Goal: Task Accomplishment & Management: Manage account settings

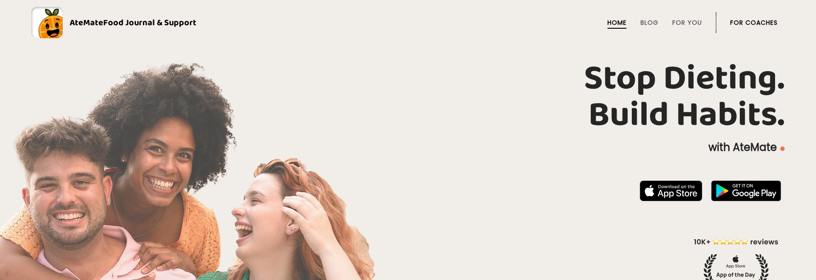
click at [763, 16] on li "For Coaches" at bounding box center [753, 22] width 47 height 21
click at [762, 21] on link "For Coaches" at bounding box center [753, 22] width 47 height 7
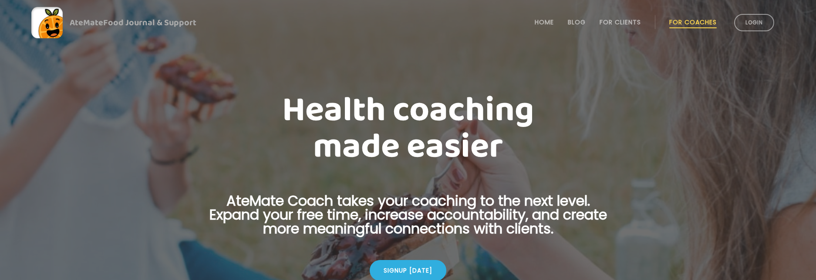
click at [749, 34] on li "Login" at bounding box center [753, 22] width 47 height 38
click at [759, 25] on link "Login" at bounding box center [754, 22] width 40 height 17
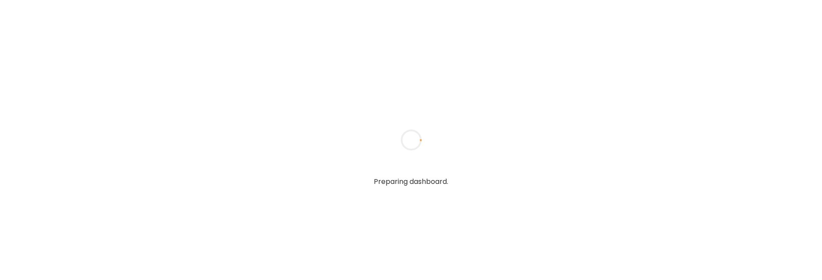
type input "**********"
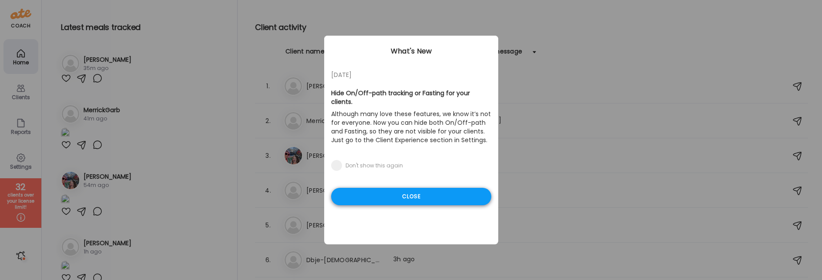
click at [421, 188] on div "Close" at bounding box center [411, 196] width 160 height 17
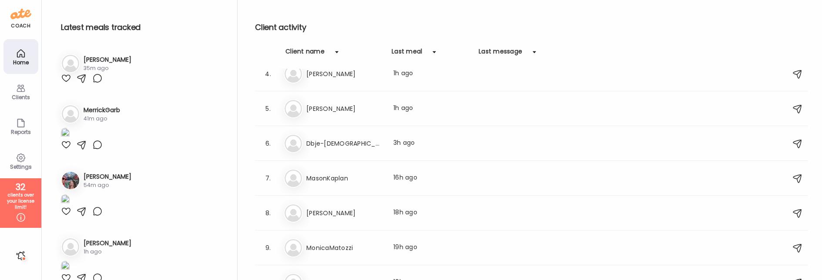
scroll to position [124, 0]
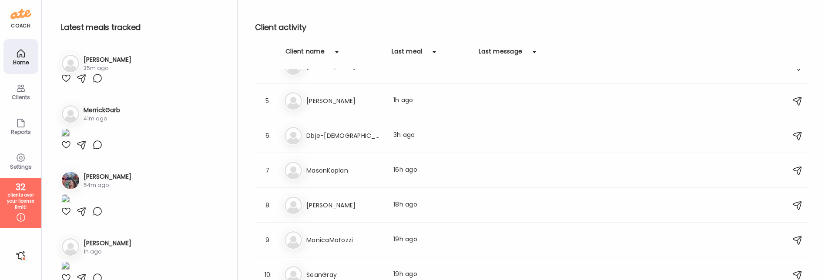
click at [471, 163] on div "Ma MasonKaplan Last meal: 16h ago" at bounding box center [533, 170] width 498 height 19
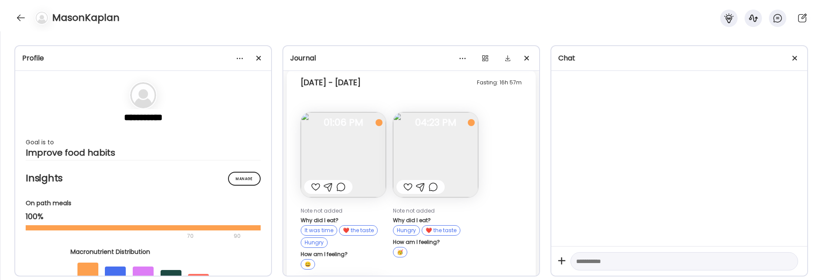
scroll to position [3321, 0]
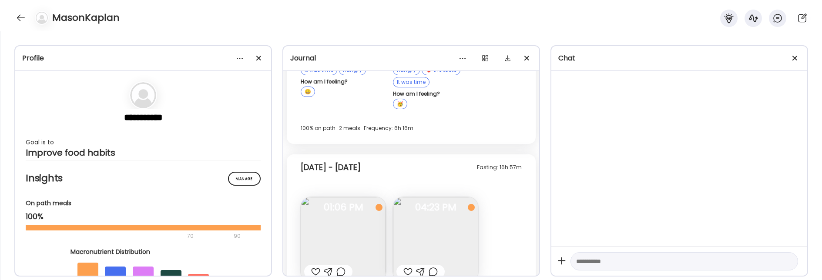
click at [24, 21] on div at bounding box center [21, 18] width 14 height 14
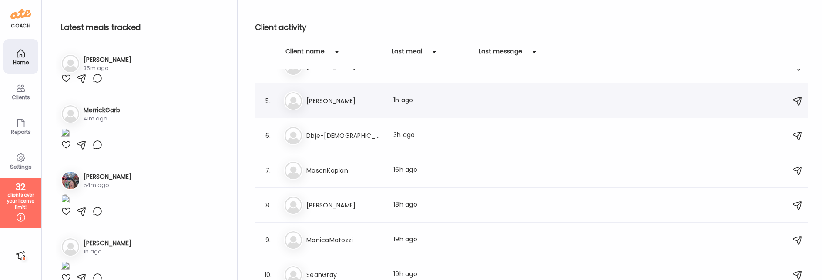
scroll to position [123, 0]
click at [329, 134] on h3 "Dbje-[DEMOGRAPHIC_DATA]" at bounding box center [344, 137] width 77 height 10
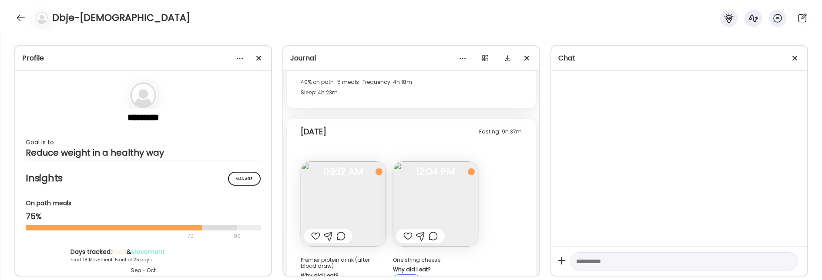
scroll to position [11296, 0]
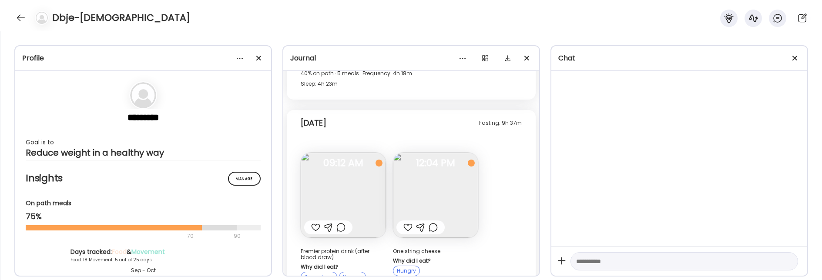
click at [453, 153] on img at bounding box center [435, 195] width 85 height 85
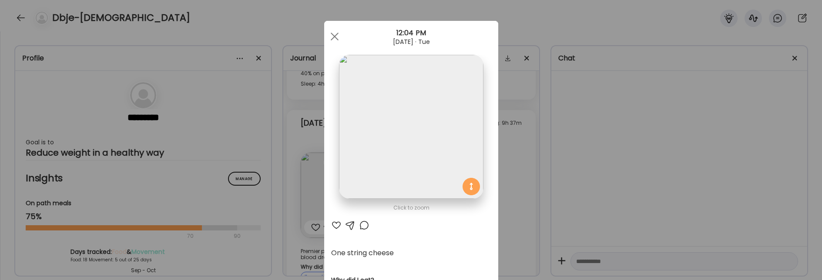
click at [566, 155] on div "Ate Coach Dashboard Wahoo! It’s official Take a moment to set up your Coach Pro…" at bounding box center [411, 140] width 822 height 280
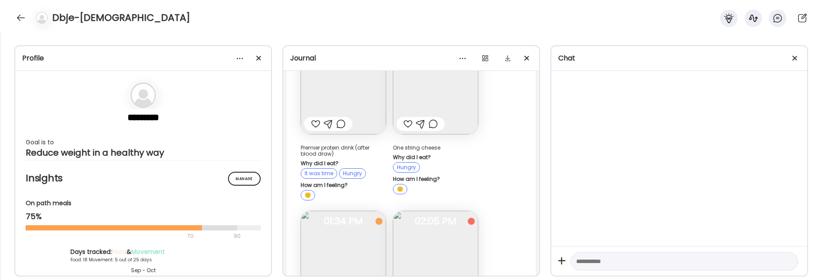
scroll to position [11467, 0]
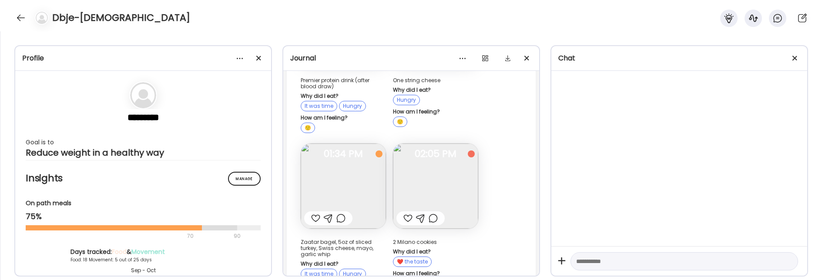
click at [342, 145] on img at bounding box center [343, 186] width 85 height 85
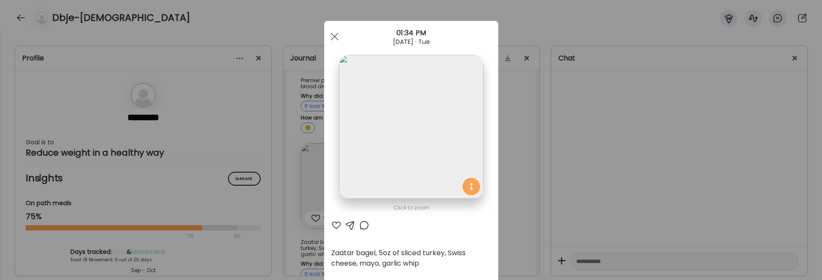
click at [545, 142] on div "Ate Coach Dashboard Wahoo! It’s official Take a moment to set up your Coach Pro…" at bounding box center [411, 140] width 822 height 280
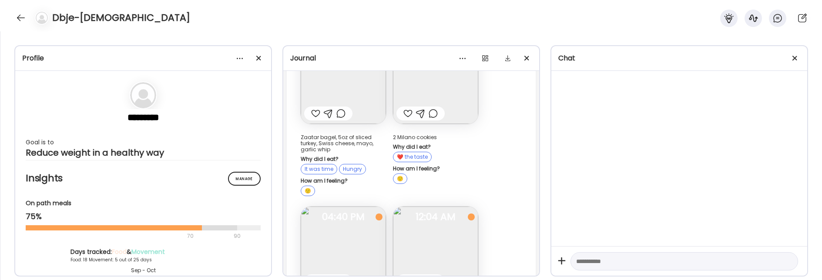
scroll to position [11576, 0]
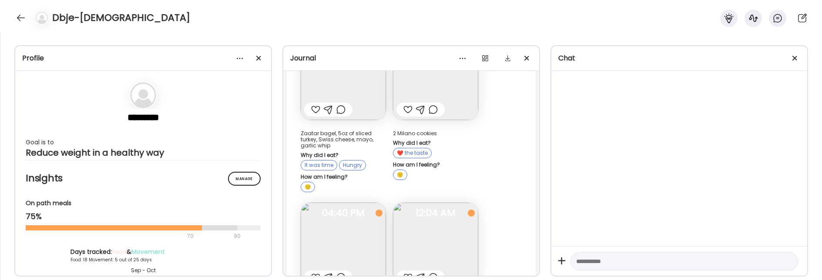
click at [466, 203] on img at bounding box center [435, 245] width 85 height 85
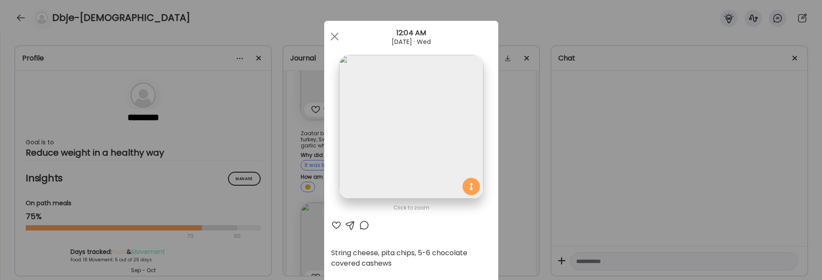
click at [522, 183] on div "Ate Coach Dashboard Wahoo! It’s official Take a moment to set up your Coach Pro…" at bounding box center [411, 140] width 822 height 280
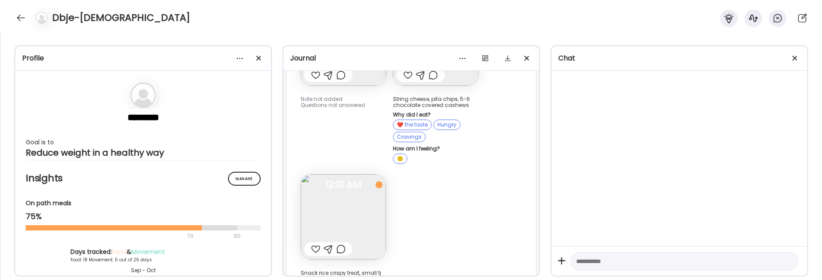
scroll to position [11784, 0]
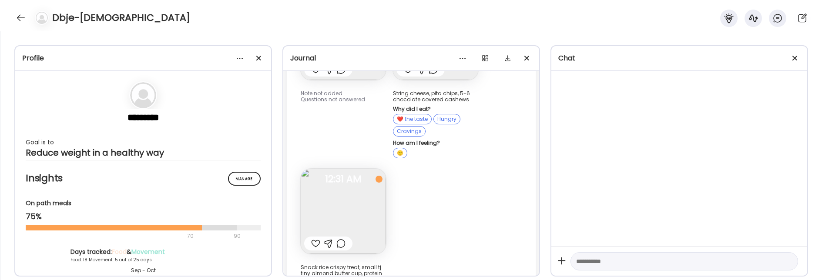
click at [327, 169] on img at bounding box center [343, 211] width 85 height 85
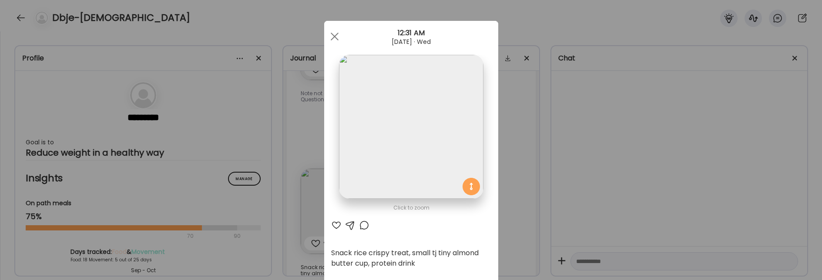
click at [589, 165] on div "Ate Coach Dashboard Wahoo! It’s official Take a moment to set up your Coach Pro…" at bounding box center [411, 140] width 822 height 280
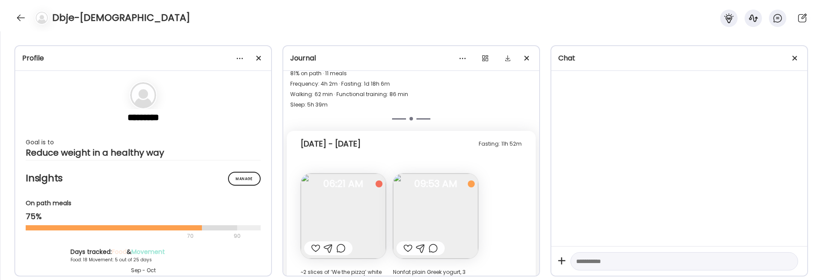
scroll to position [10660, 0]
click at [317, 173] on img at bounding box center [343, 215] width 85 height 85
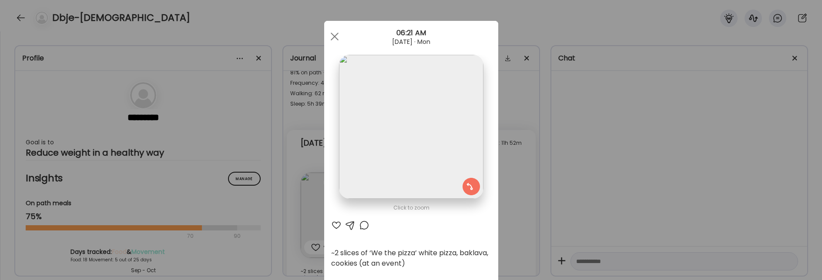
click at [531, 152] on div "Ate Coach Dashboard Wahoo! It’s official Take a moment to set up your Coach Pro…" at bounding box center [411, 140] width 822 height 280
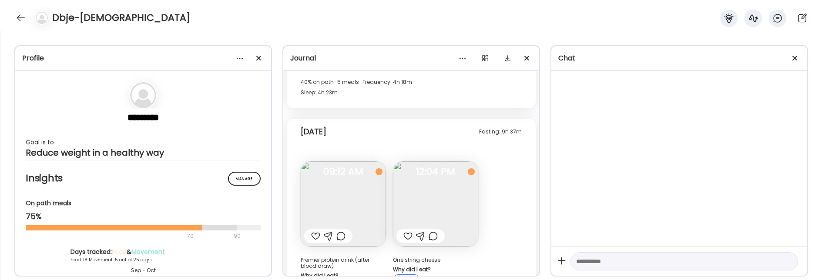
scroll to position [11282, 0]
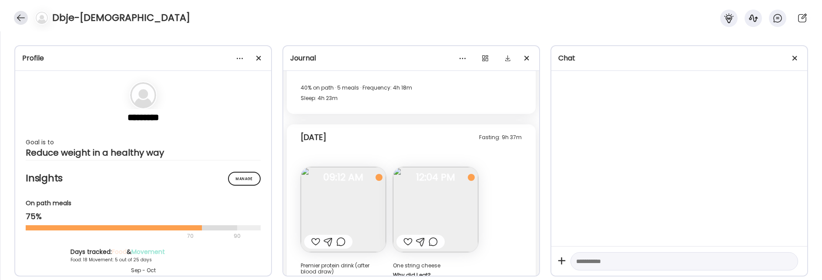
click at [22, 20] on div at bounding box center [21, 18] width 14 height 14
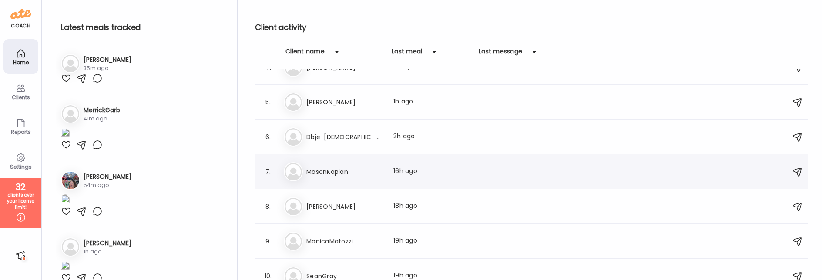
click at [369, 162] on div "Ma MasonKaplan Last meal: 16h ago" at bounding box center [533, 171] width 498 height 19
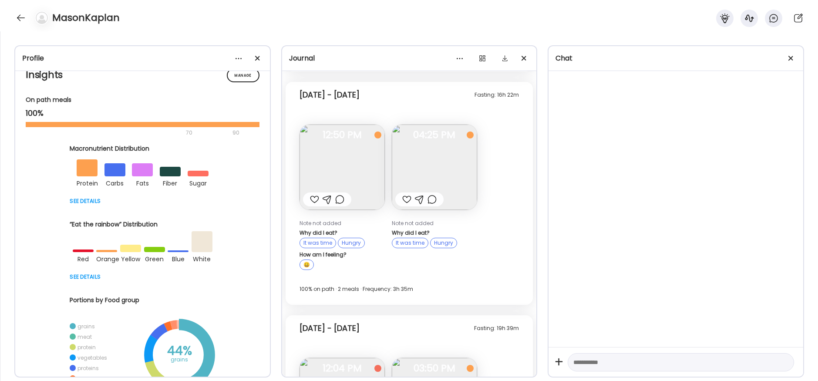
scroll to position [1495, 0]
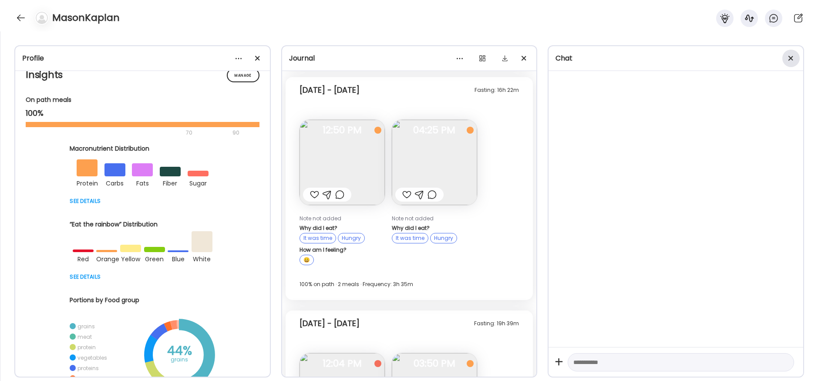
click at [789, 61] on div at bounding box center [790, 58] width 17 height 17
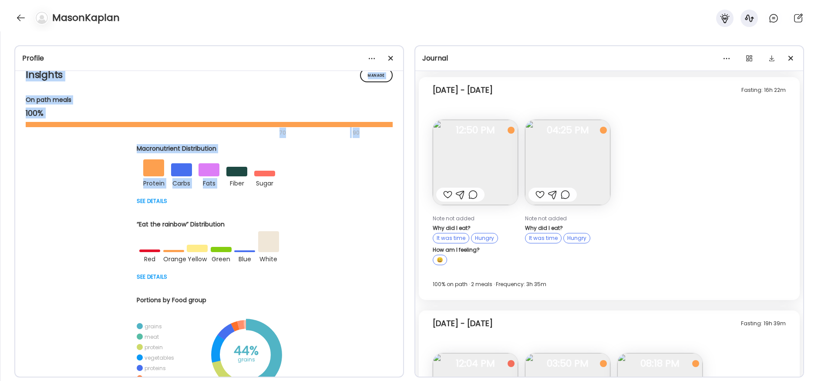
drag, startPoint x: 390, startPoint y: 60, endPoint x: 220, endPoint y: 182, distance: 209.5
click at [228, 179] on div "**********" at bounding box center [209, 211] width 390 height 332
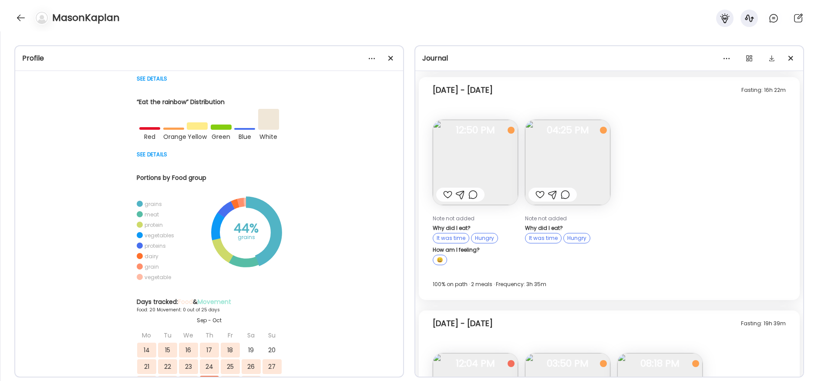
scroll to position [261, 0]
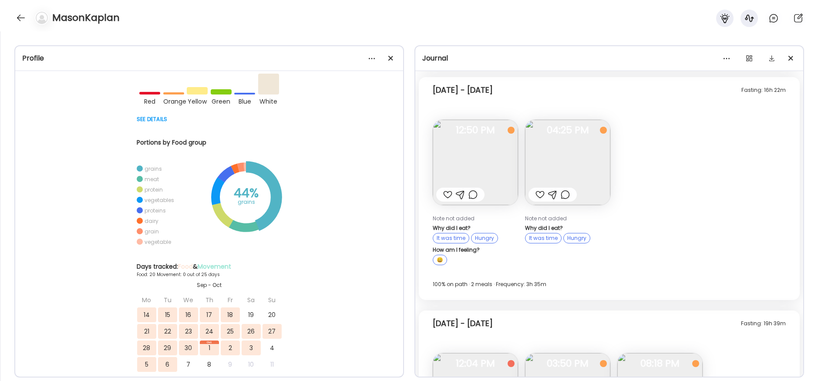
click at [356, 155] on div "On path meals 100% 70 90 Macronutrient Distribution protein carbs fats fiber su…" at bounding box center [209, 300] width 367 height 725
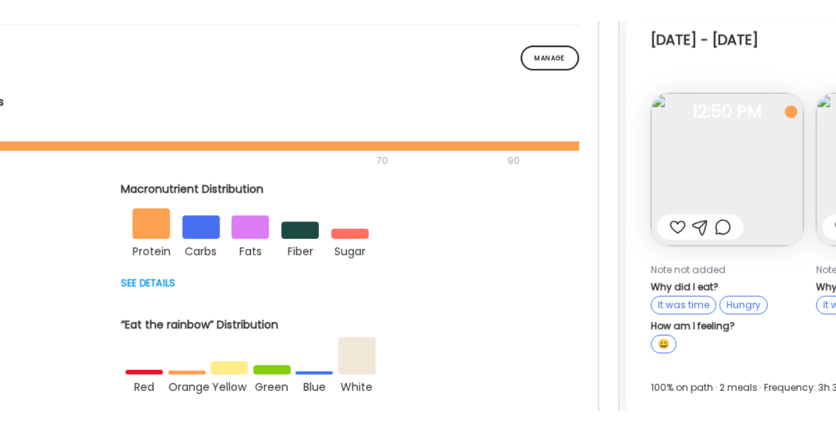
scroll to position [78, 0]
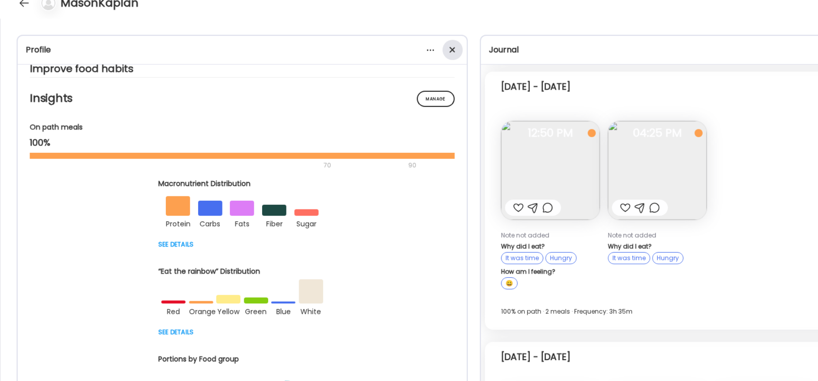
click at [390, 59] on div at bounding box center [390, 58] width 17 height 17
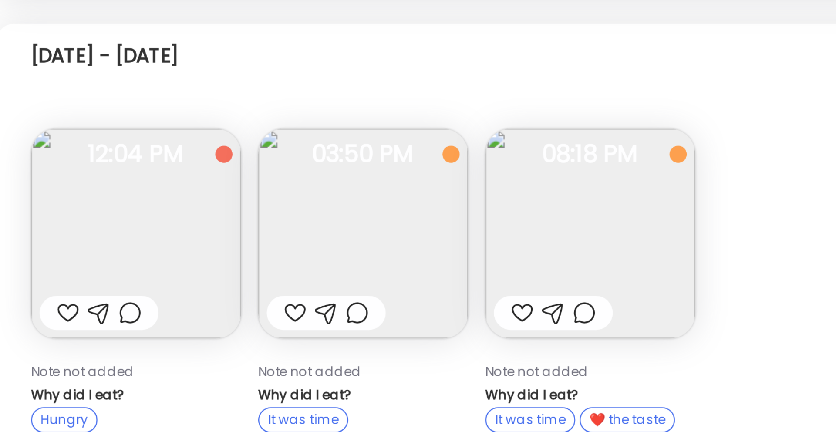
scroll to position [1700, 0]
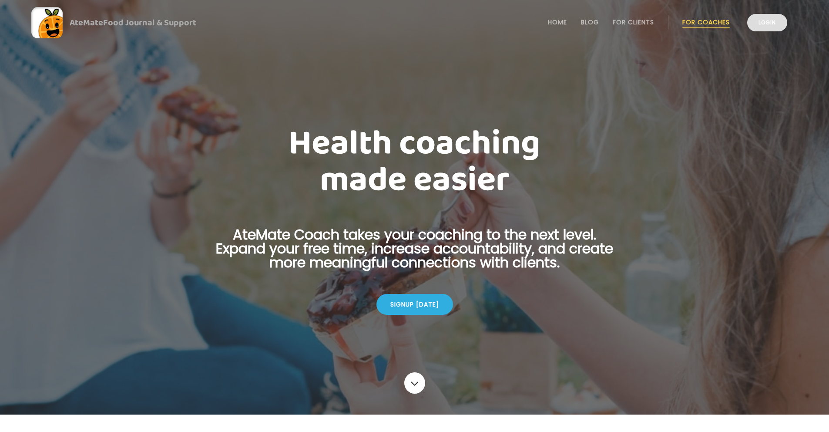
click at [763, 17] on link "Login" at bounding box center [767, 22] width 40 height 17
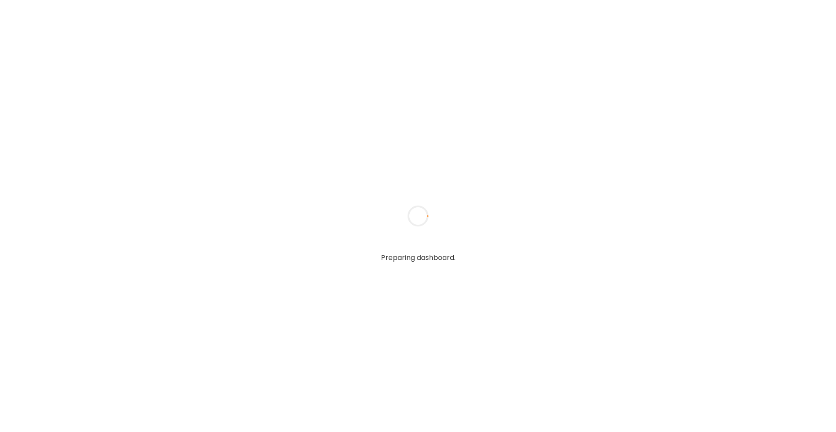
type input "**********"
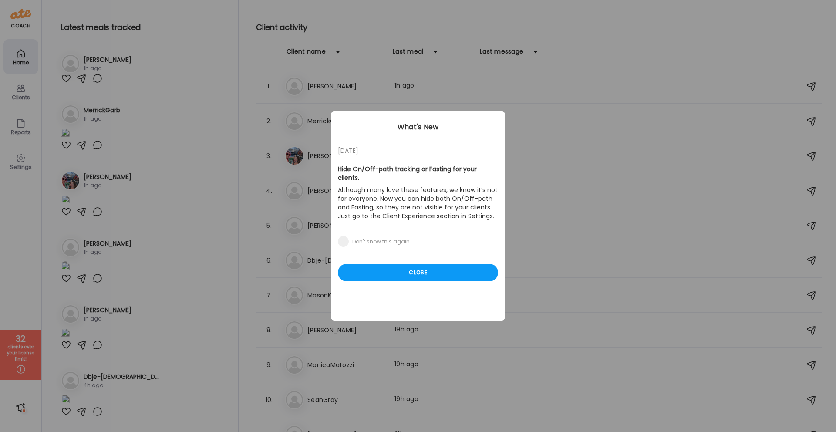
click at [393, 272] on div "05/27/23 Hide On/Off-path tracking or Fasting for your clients. Although many l…" at bounding box center [418, 215] width 174 height 209
click at [391, 268] on div "Close" at bounding box center [418, 272] width 160 height 17
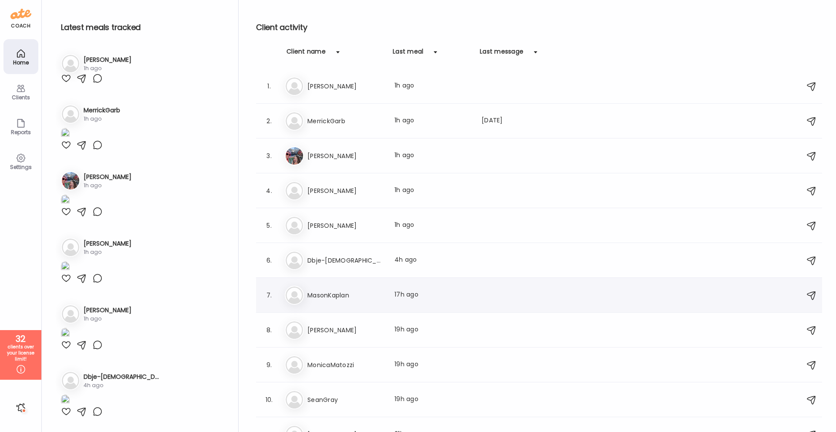
click at [352, 297] on h3 "MasonKaplan" at bounding box center [345, 295] width 77 height 10
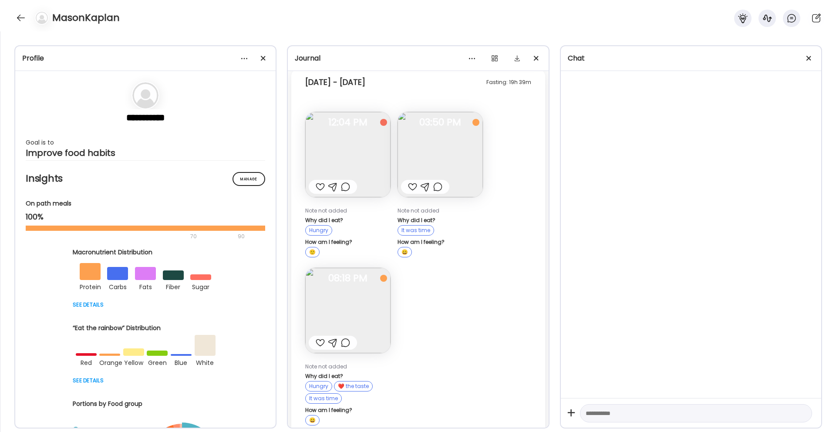
scroll to position [1731, 0]
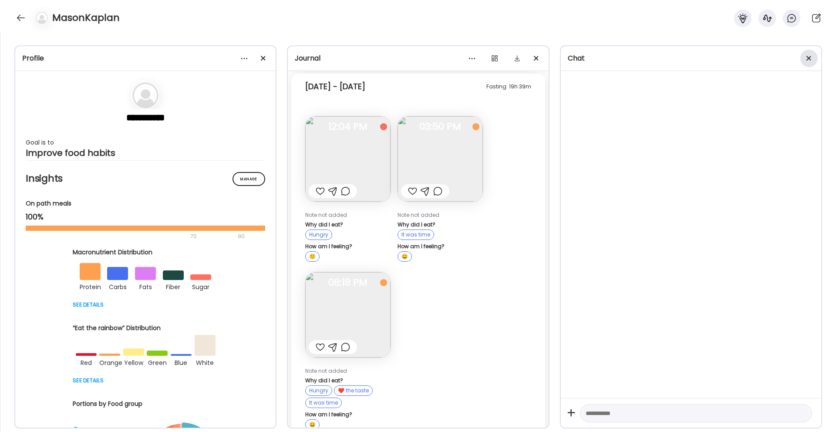
click at [813, 58] on div at bounding box center [808, 58] width 17 height 17
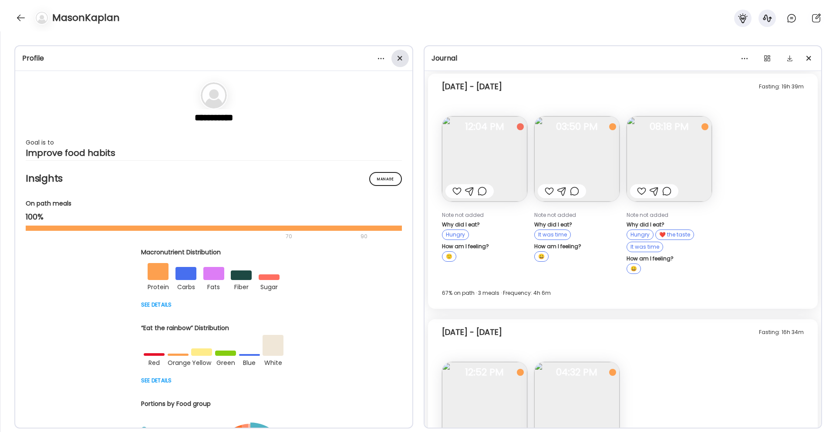
click at [399, 58] on span at bounding box center [399, 58] width 5 height 5
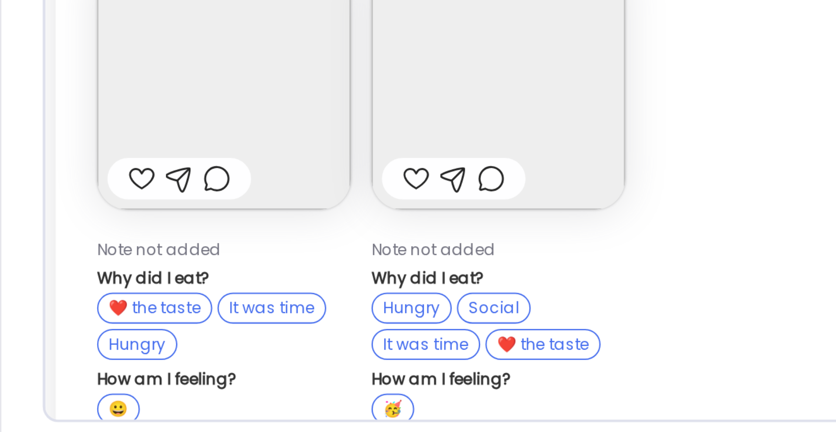
scroll to position [0, 0]
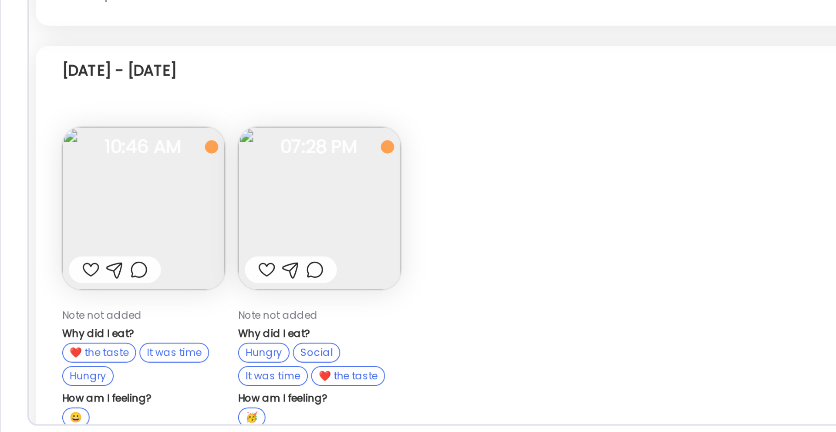
click at [255, 272] on div "Fasting: 18h 31m Sunday - Sep 28 Note not added Why did I eat? ❤️ the taste It …" at bounding box center [418, 346] width 799 height 235
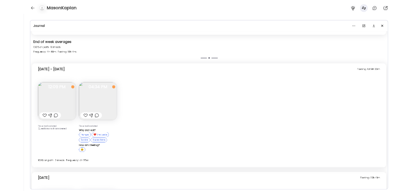
scroll to position [4457, 0]
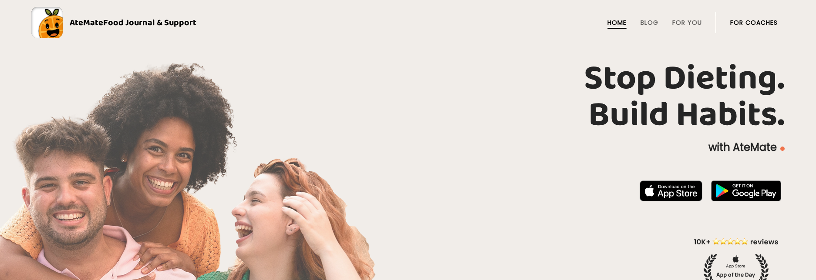
click at [769, 17] on li "For Coaches" at bounding box center [753, 22] width 47 height 21
click at [764, 24] on link "For Coaches" at bounding box center [753, 22] width 47 height 7
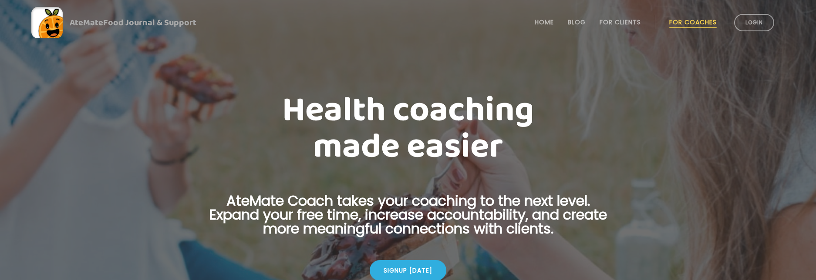
click at [755, 34] on li "Login" at bounding box center [753, 22] width 47 height 38
click at [755, 30] on link "Login" at bounding box center [754, 22] width 40 height 17
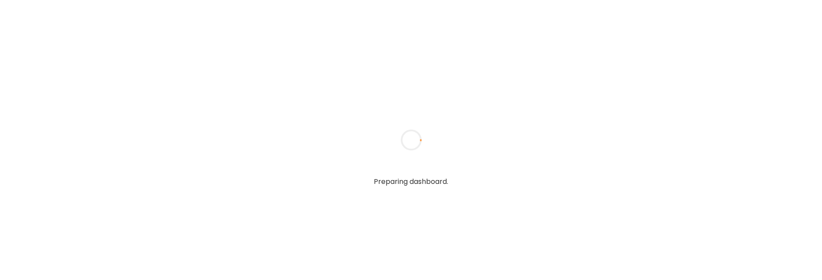
type input "**********"
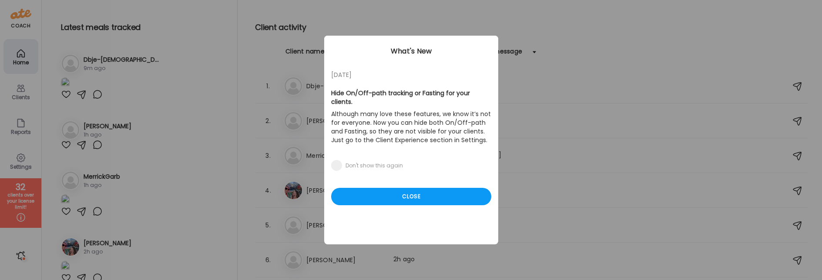
click at [364, 173] on div "[DATE] Hide On/Off-path tracking or Fasting for your clients. Although many lov…" at bounding box center [411, 140] width 174 height 209
click at [364, 188] on div "Close" at bounding box center [411, 196] width 160 height 17
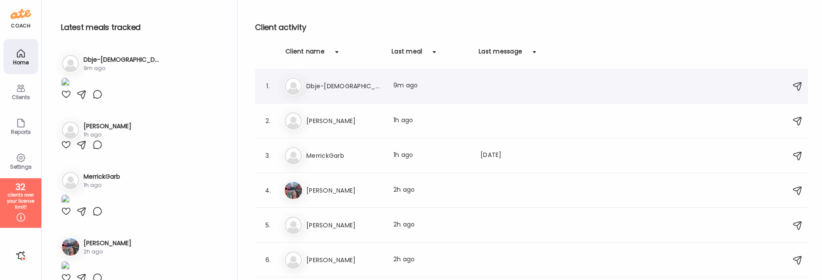
click at [345, 87] on h3 "Dbje-[DEMOGRAPHIC_DATA]" at bounding box center [344, 86] width 77 height 10
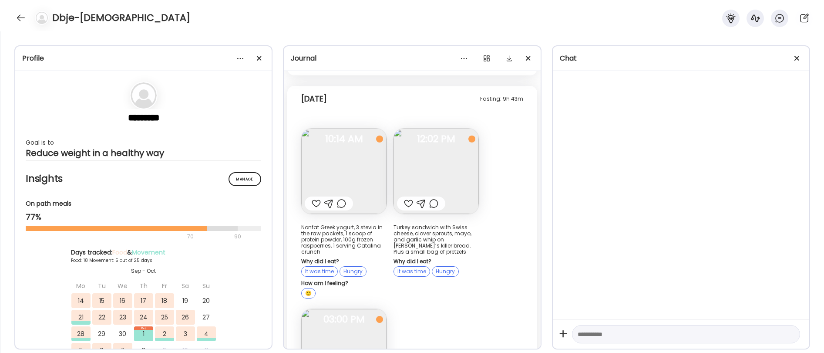
scroll to position [12083, 0]
click at [450, 150] on img at bounding box center [435, 170] width 85 height 85
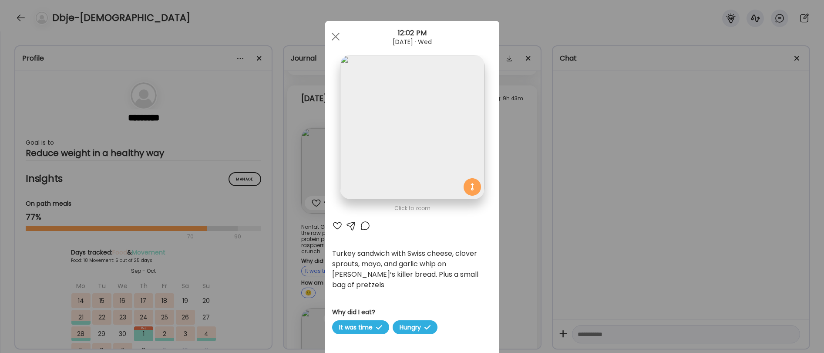
click at [562, 149] on div "Ate Coach Dashboard Wahoo! It’s official Take a moment to set up your Coach Pro…" at bounding box center [412, 176] width 824 height 353
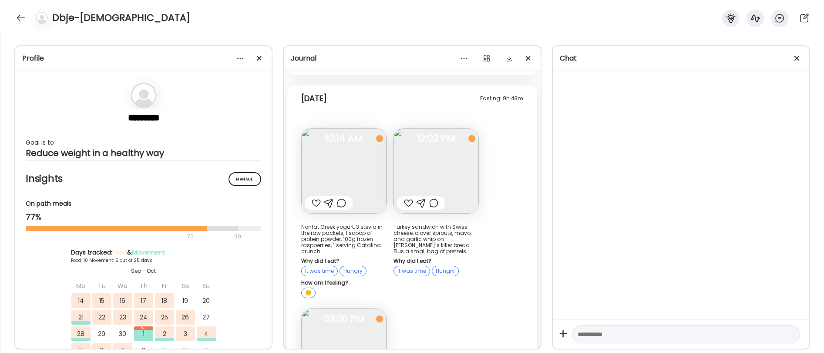
click at [361, 131] on img at bounding box center [343, 170] width 85 height 85
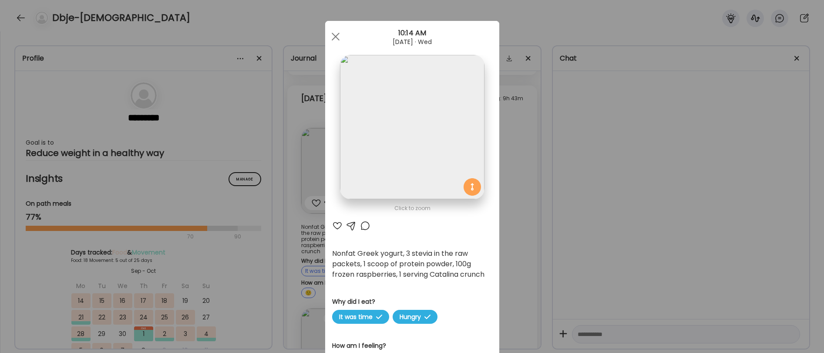
click at [617, 144] on div "Ate Coach Dashboard Wahoo! It’s official Take a moment to set up your Coach Pro…" at bounding box center [412, 176] width 824 height 353
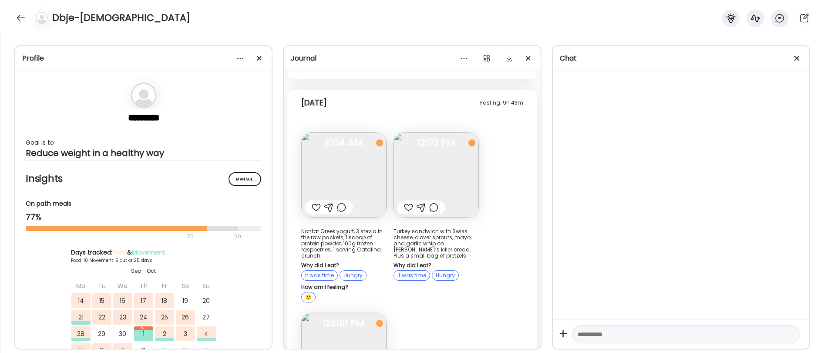
scroll to position [12081, 0]
click at [354, 130] on img at bounding box center [343, 172] width 85 height 85
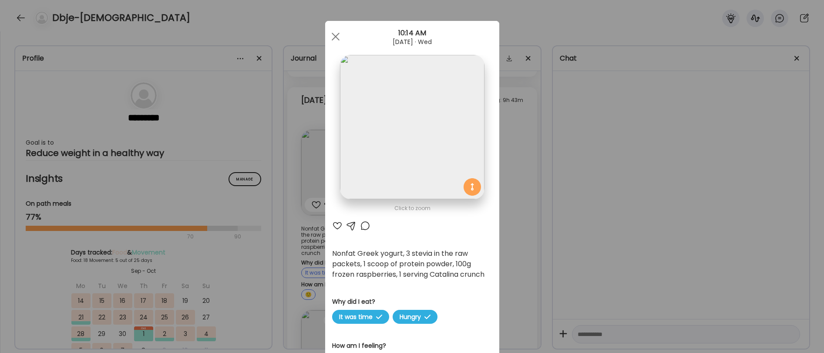
click at [670, 176] on div "Ate Coach Dashboard Wahoo! It’s official Take a moment to set up your Coach Pro…" at bounding box center [412, 176] width 824 height 353
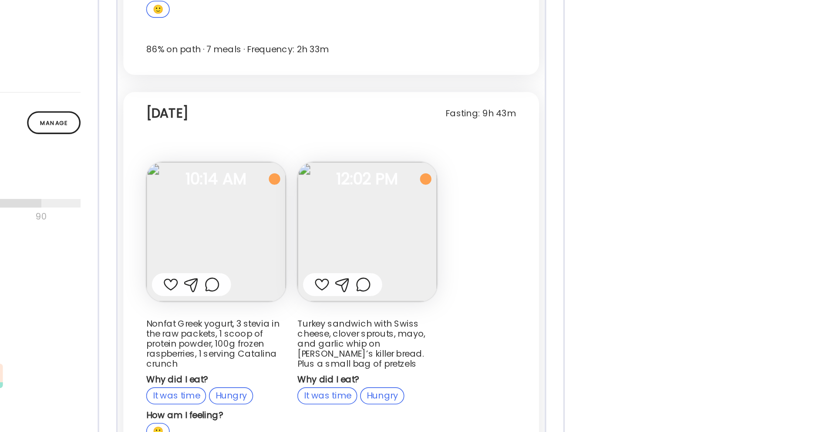
scroll to position [0, 0]
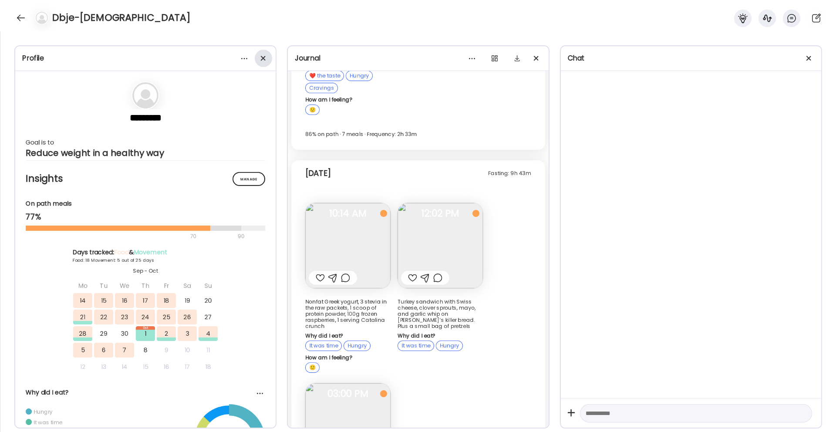
click at [262, 54] on div at bounding box center [263, 58] width 17 height 17
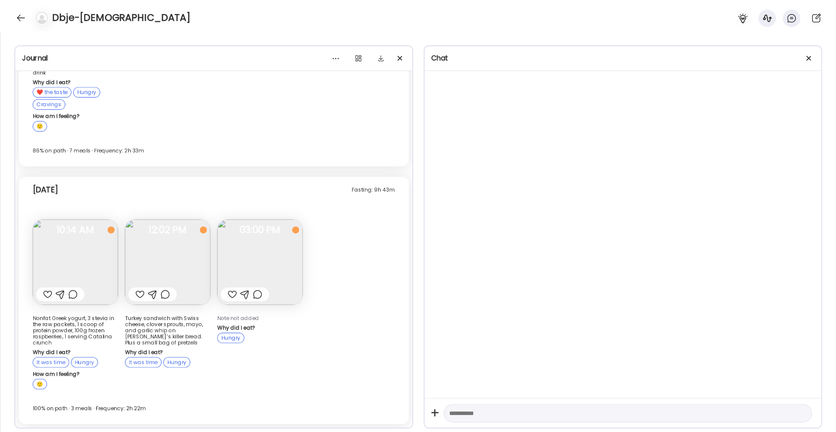
scroll to position [9597, 0]
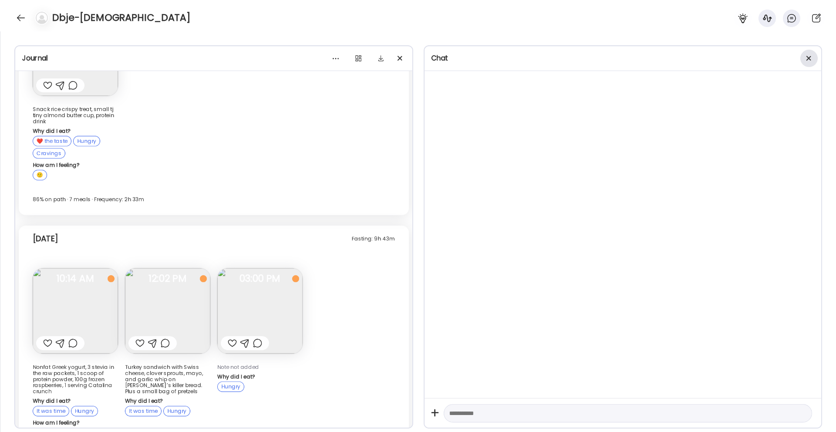
click at [805, 62] on div at bounding box center [808, 58] width 17 height 17
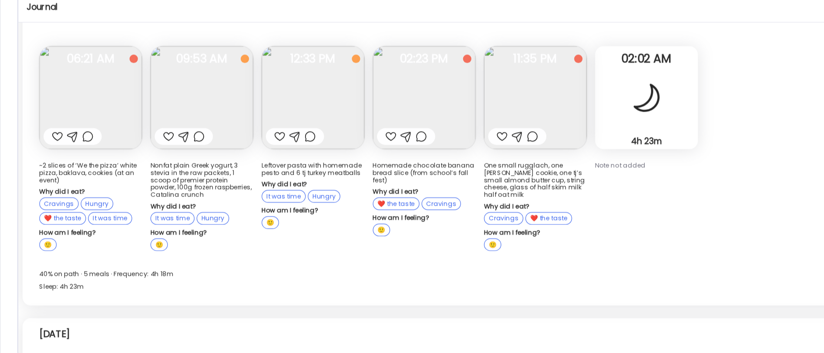
scroll to position [5983, 0]
click at [343, 101] on img at bounding box center [351, 132] width 85 height 85
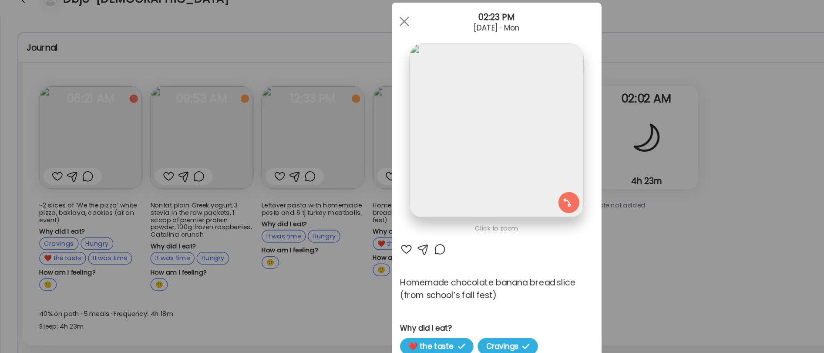
click at [537, 182] on div "Ate Coach Dashboard Wahoo! It’s official Take a moment to set up your Coach Pro…" at bounding box center [412, 176] width 824 height 353
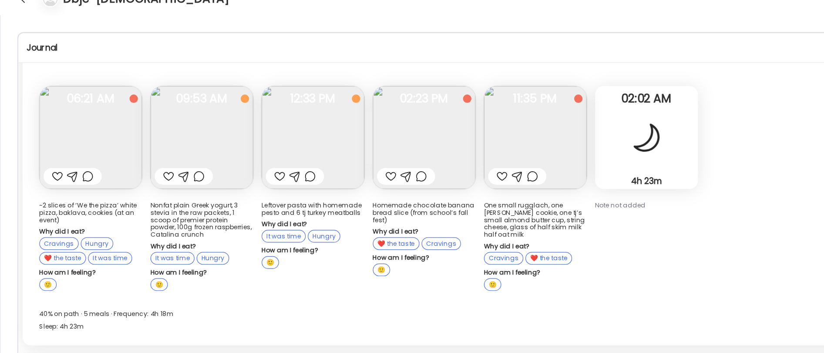
click at [429, 108] on img at bounding box center [444, 132] width 85 height 85
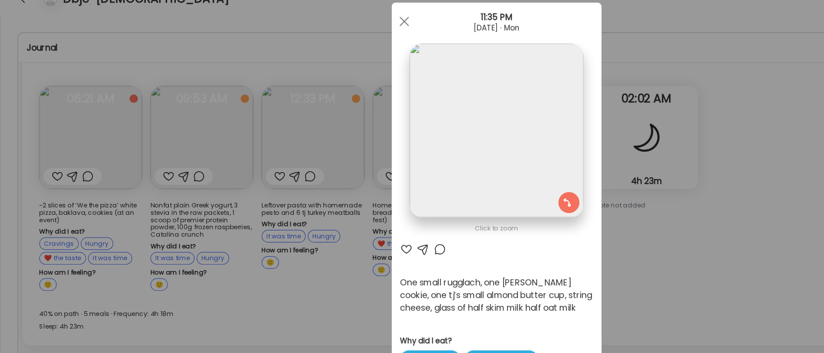
click at [596, 188] on div "Ate Coach Dashboard Wahoo! It’s official Take a moment to set up your Coach Pro…" at bounding box center [412, 176] width 824 height 353
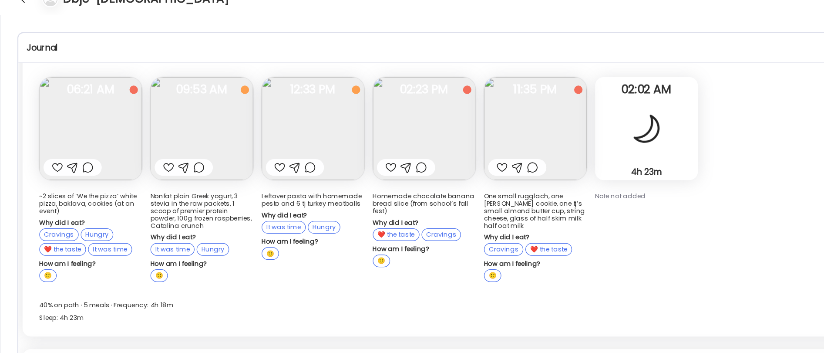
scroll to position [5990, 0]
